Goal: Information Seeking & Learning: Learn about a topic

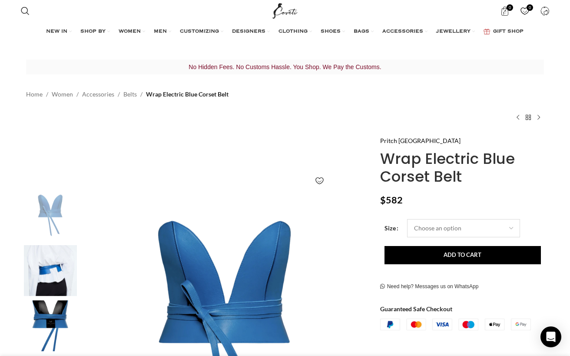
click at [443, 226] on select "Choose an option One Size" at bounding box center [463, 228] width 113 height 18
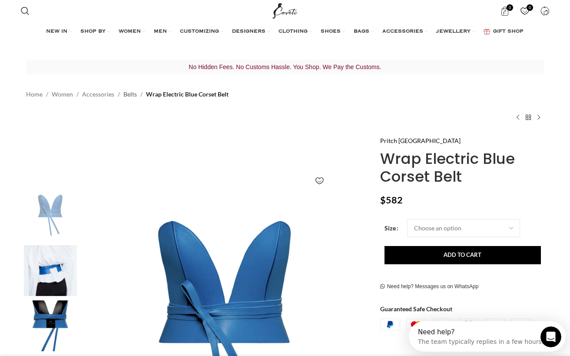
click at [124, 95] on link "Belts" at bounding box center [129, 95] width 13 height 10
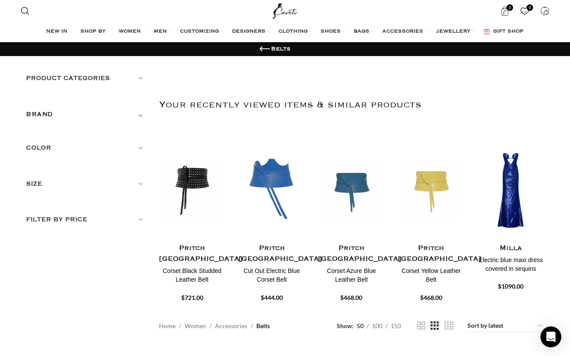
click at [273, 193] on img "2 / 30" at bounding box center [272, 188] width 69 height 107
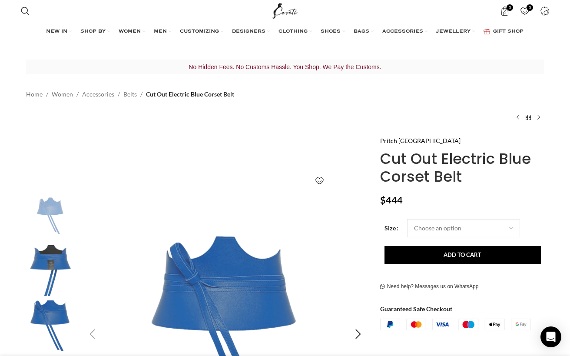
scroll to position [0, 91]
click at [50, 203] on img "1 / 3" at bounding box center [50, 215] width 53 height 51
click at [44, 316] on img "3 / 3" at bounding box center [50, 325] width 53 height 51
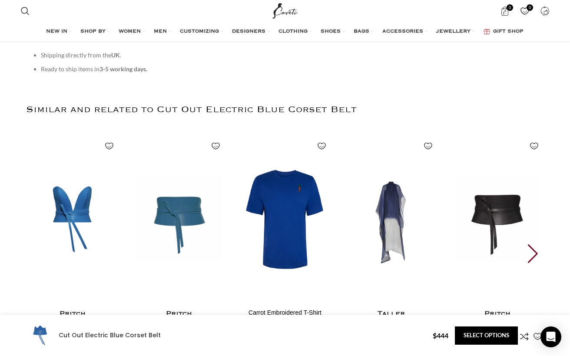
scroll to position [1026, 0]
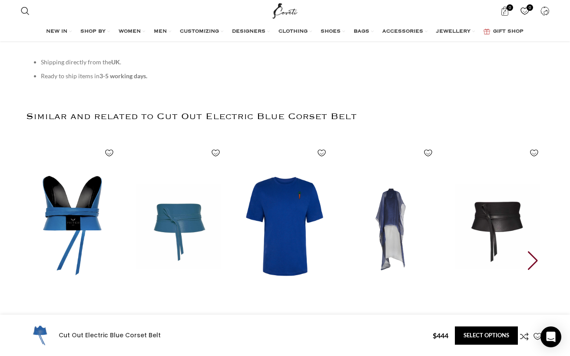
click at [83, 224] on img "1 / 30" at bounding box center [73, 226] width 96 height 179
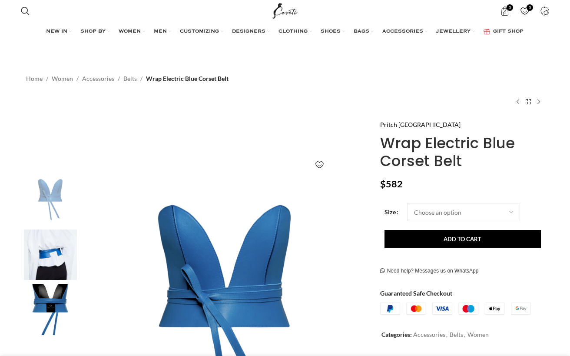
click at [46, 262] on img at bounding box center [50, 255] width 53 height 51
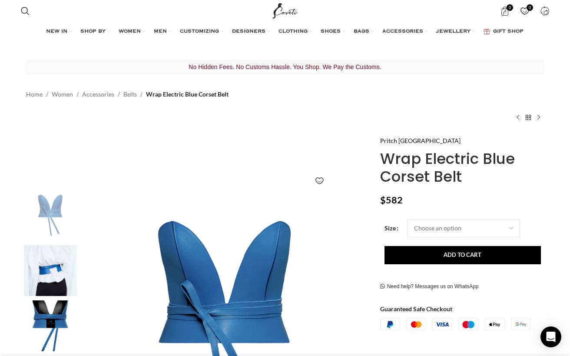
click at [60, 276] on img "2 / 3" at bounding box center [50, 270] width 53 height 51
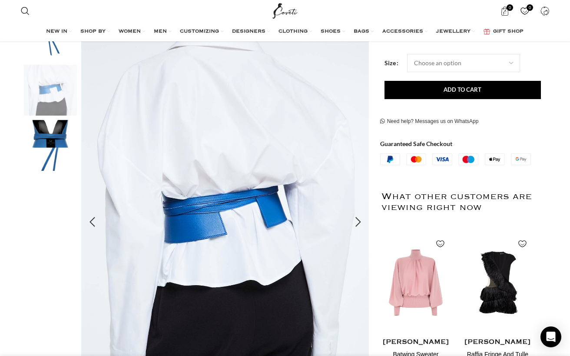
scroll to position [181, 0]
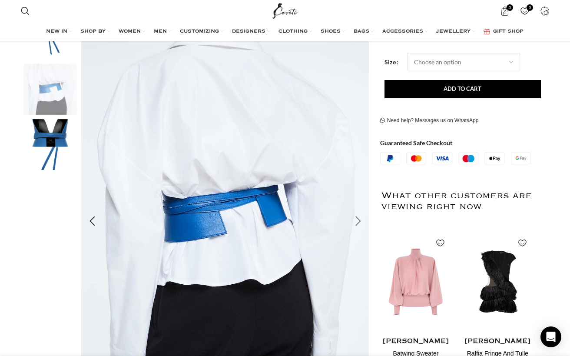
click at [353, 217] on div "Next slide" at bounding box center [359, 221] width 22 height 22
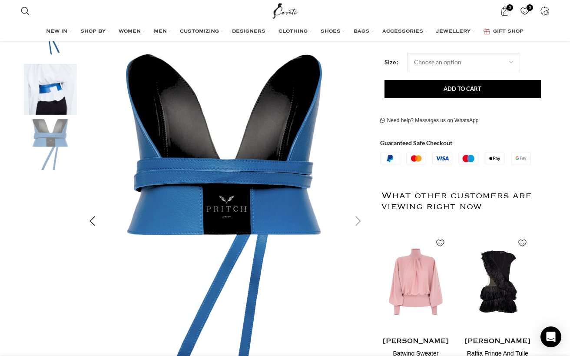
click at [354, 218] on div "Next slide" at bounding box center [359, 221] width 22 height 22
click at [357, 221] on div "Next slide" at bounding box center [359, 221] width 22 height 22
click at [95, 216] on div "Previous slide" at bounding box center [92, 221] width 22 height 22
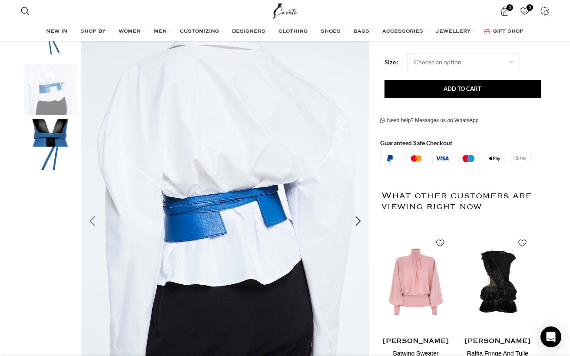
click at [95, 216] on div "Previous slide" at bounding box center [92, 221] width 22 height 22
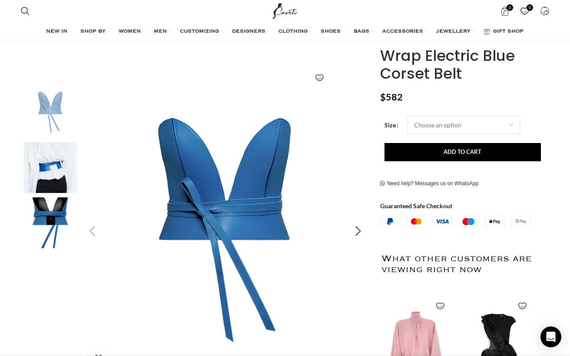
scroll to position [0, 0]
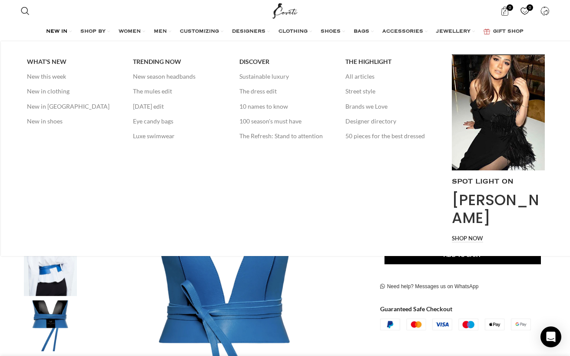
click at [66, 28] on span "NEW IN" at bounding box center [56, 31] width 21 height 7
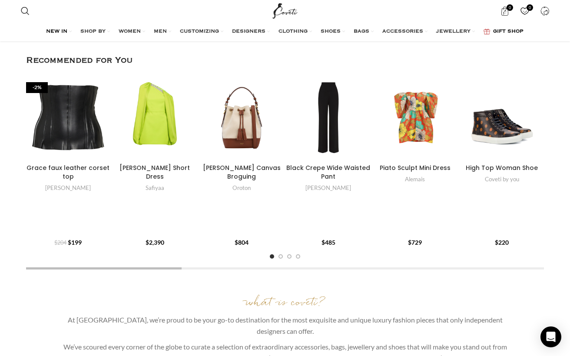
scroll to position [572, 0]
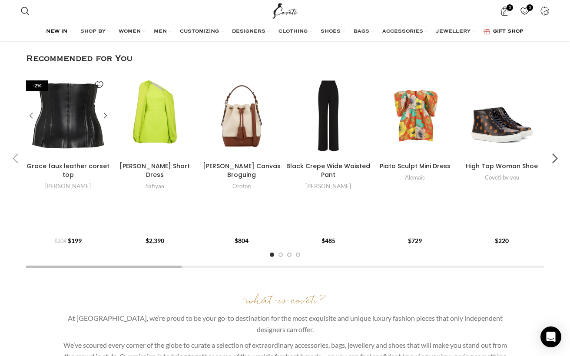
click at [77, 127] on div "Grace faux leather corset top" at bounding box center [85, 116] width 17 height 84
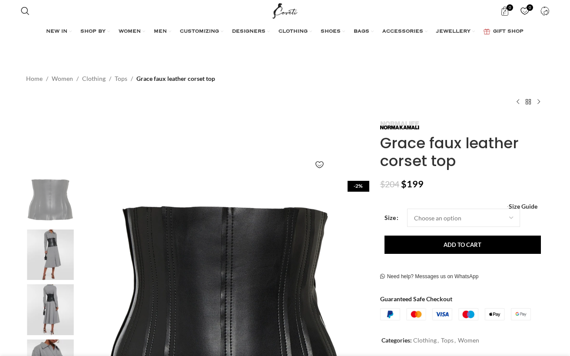
scroll to position [120, 0]
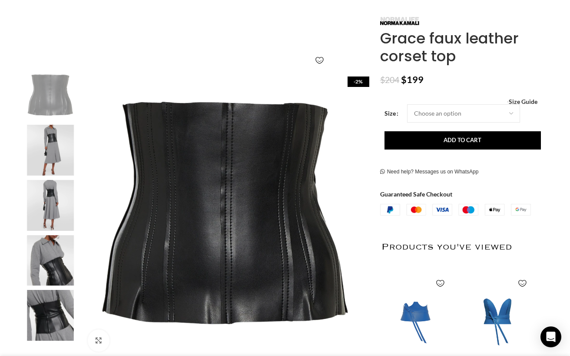
click at [43, 203] on img "3 / 5" at bounding box center [50, 205] width 53 height 51
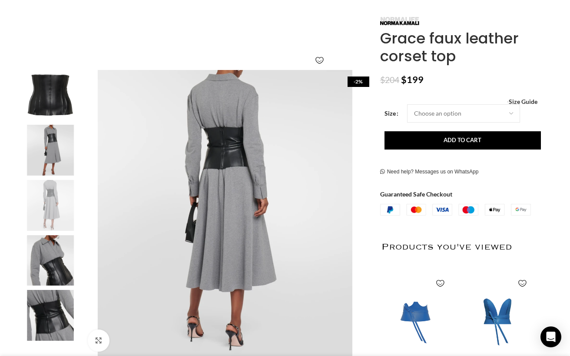
click at [40, 311] on img "5 / 5" at bounding box center [50, 315] width 53 height 51
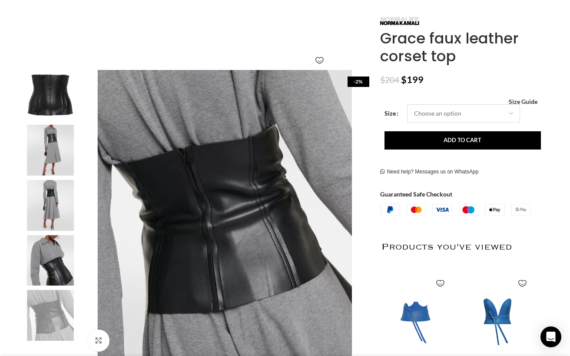
click at [460, 107] on select "Choose an option 4 UK 6 UK 8 UK 12 UK 14 UK" at bounding box center [463, 113] width 113 height 18
click at [54, 79] on img "1 / 5" at bounding box center [50, 95] width 53 height 51
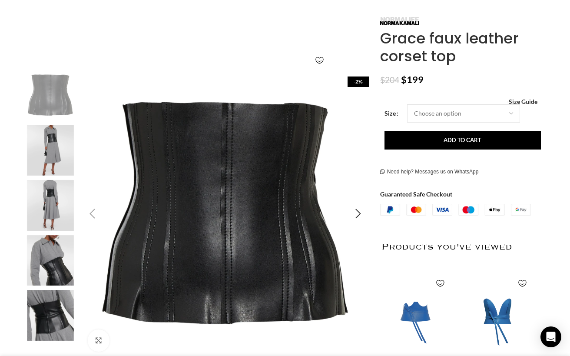
scroll to position [0, 0]
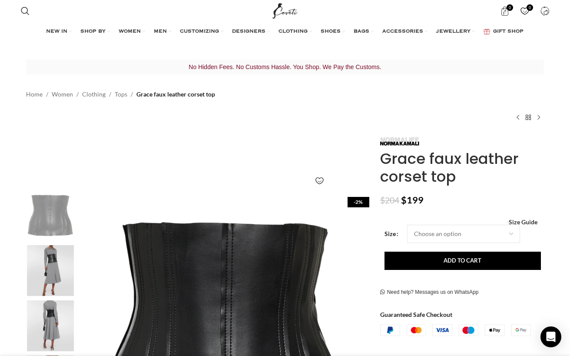
click at [286, 19] on img "Site logo" at bounding box center [285, 11] width 29 height 22
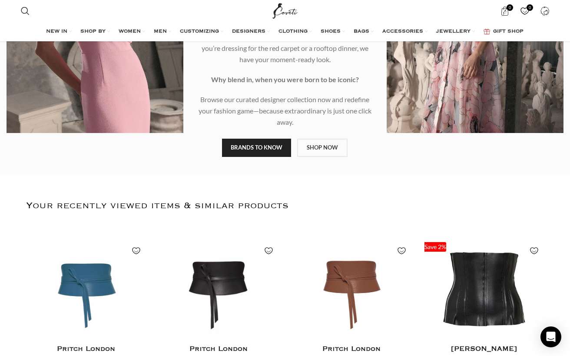
scroll to position [182, 0]
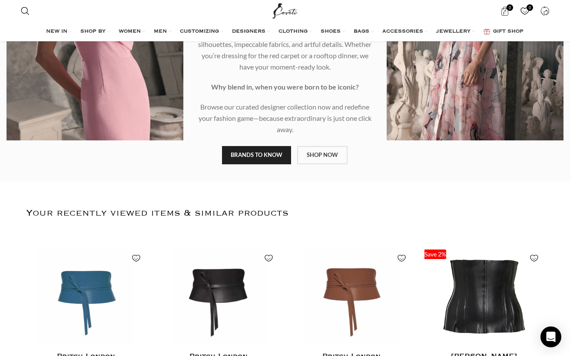
click at [319, 160] on link "SHOP NOW" at bounding box center [322, 155] width 50 height 18
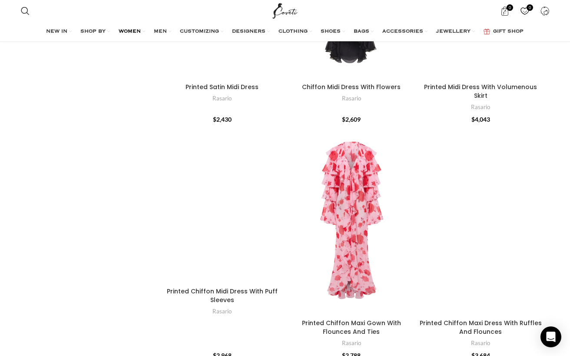
scroll to position [2731, 0]
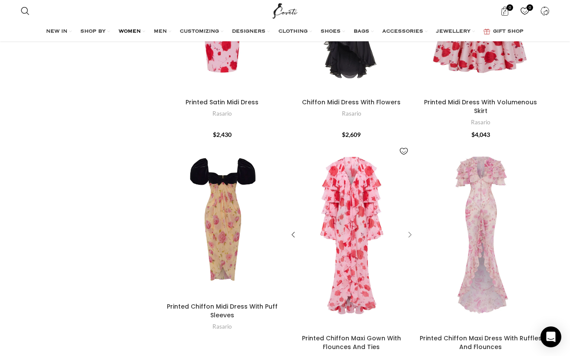
click at [406, 229] on div "Printed Chiffon Maxi Gown With Flounces And Ties" at bounding box center [408, 235] width 13 height 13
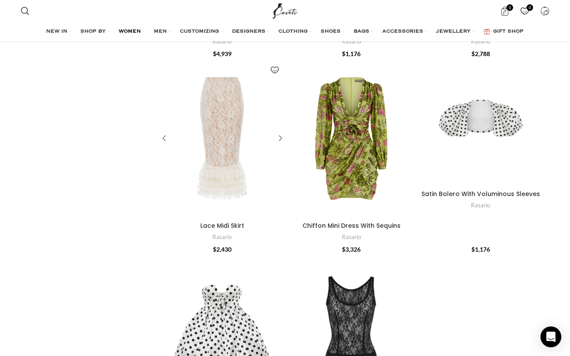
scroll to position [378, 0]
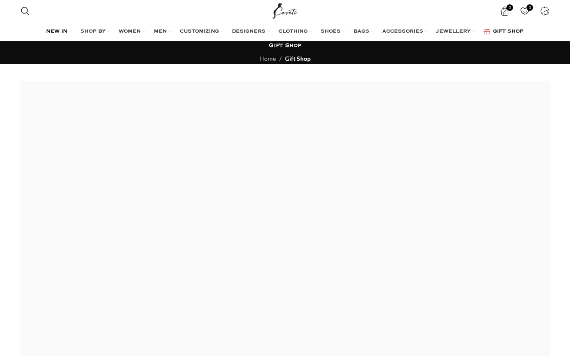
scroll to position [1441, 0]
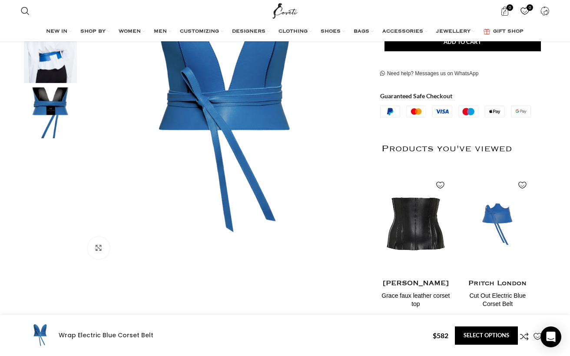
scroll to position [80, 0]
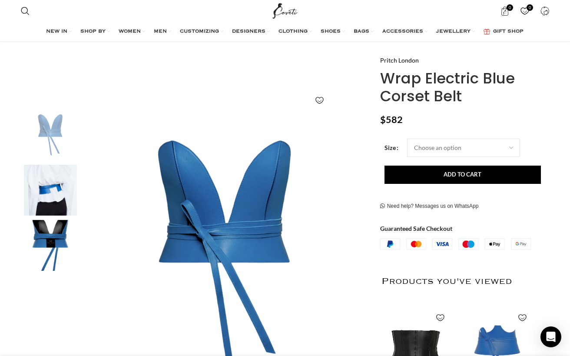
click at [503, 341] on img "2 / 2" at bounding box center [498, 356] width 71 height 107
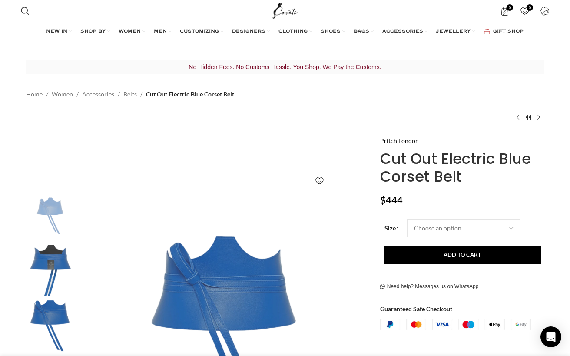
scroll to position [0, 91]
